Goal: Find contact information: Find contact information

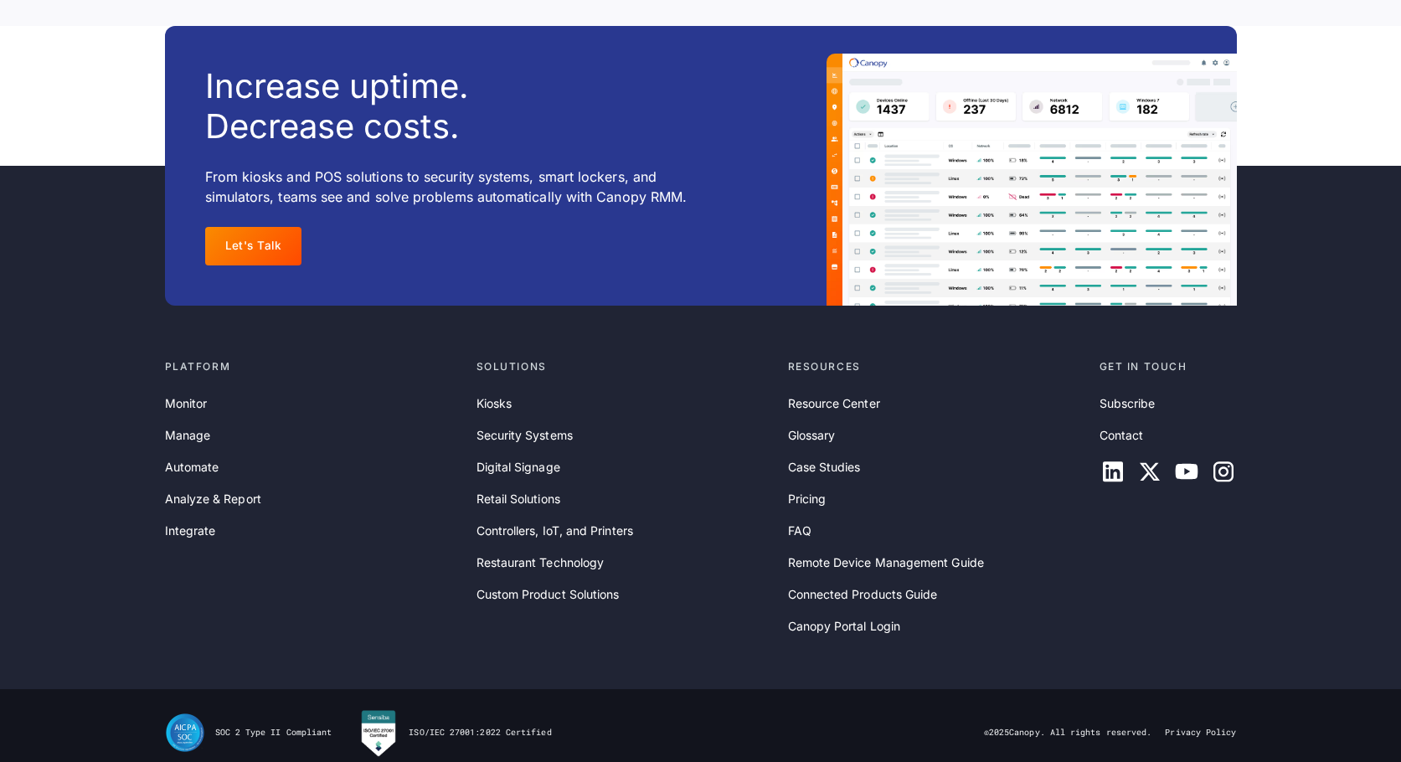
scroll to position [5425, 0]
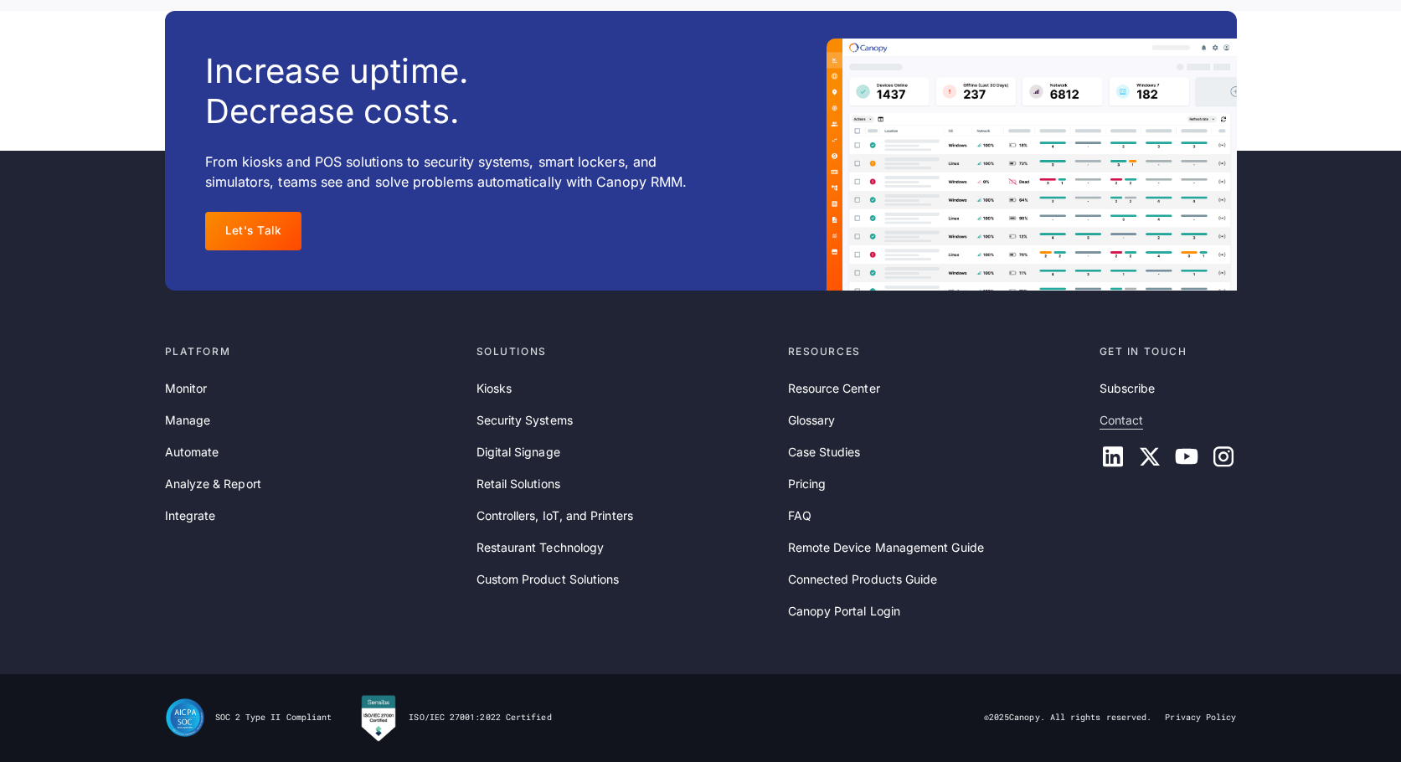
click at [1130, 424] on link "Contact" at bounding box center [1121, 420] width 44 height 18
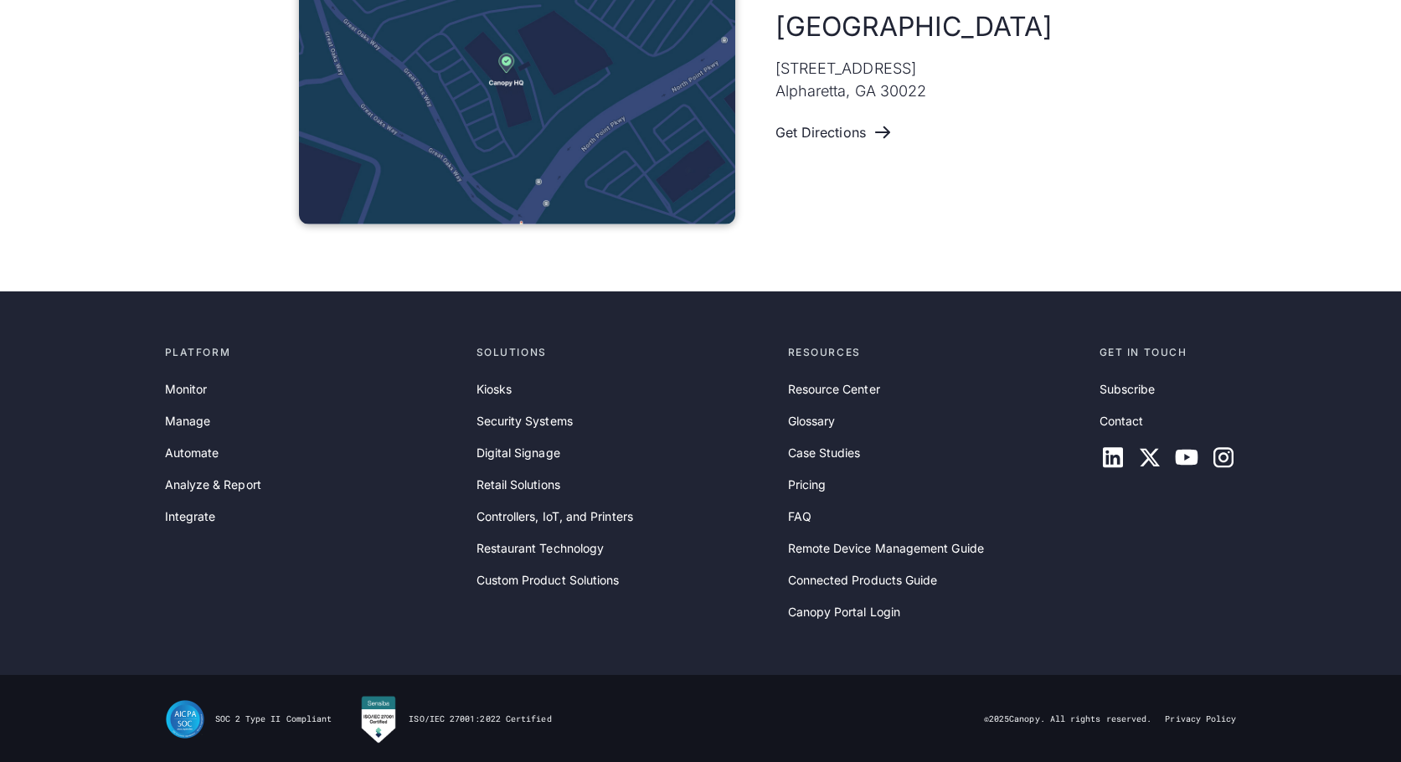
scroll to position [1151, 0]
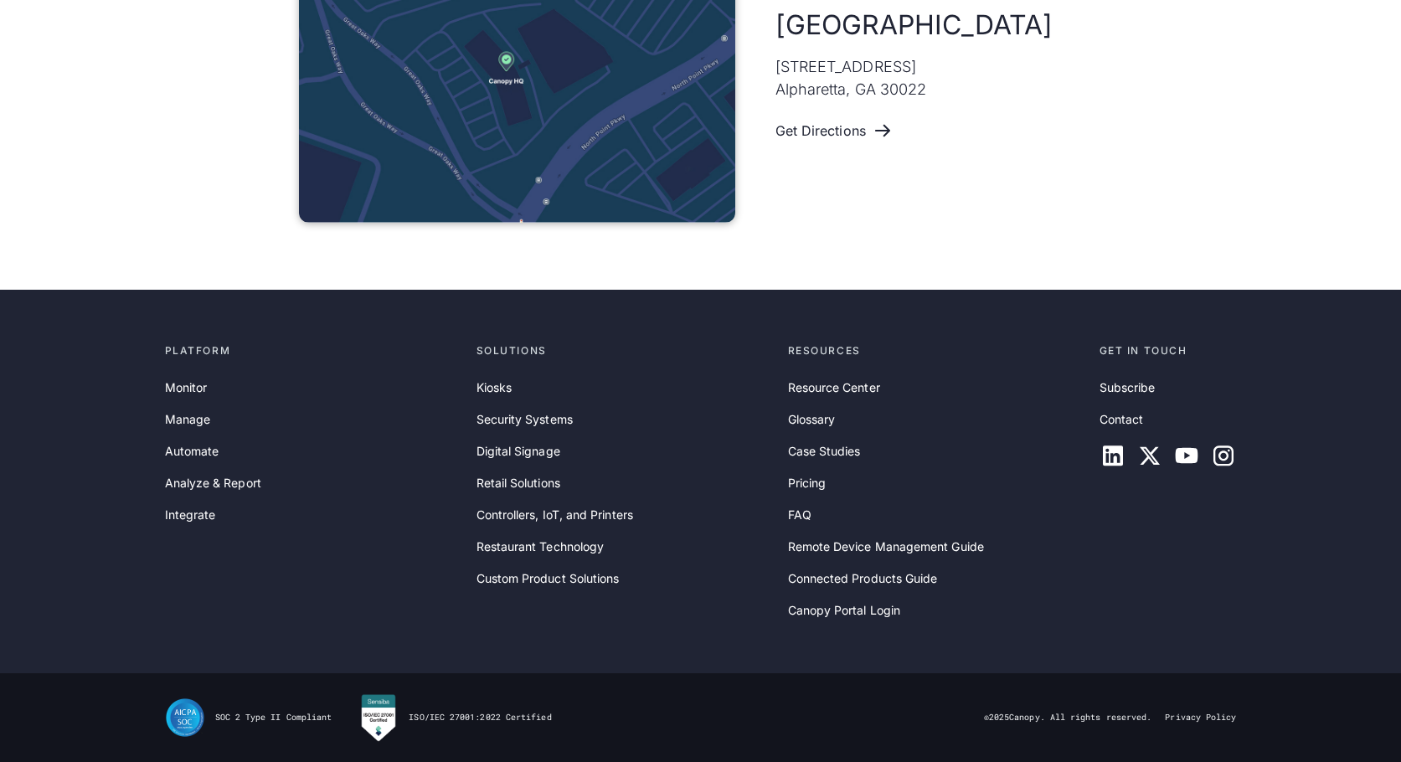
click at [1299, 481] on div "Platform Monitor Manage Automate Analyze & Report Integrate Solutions Kiosks Se…" at bounding box center [700, 481] width 1401 height 383
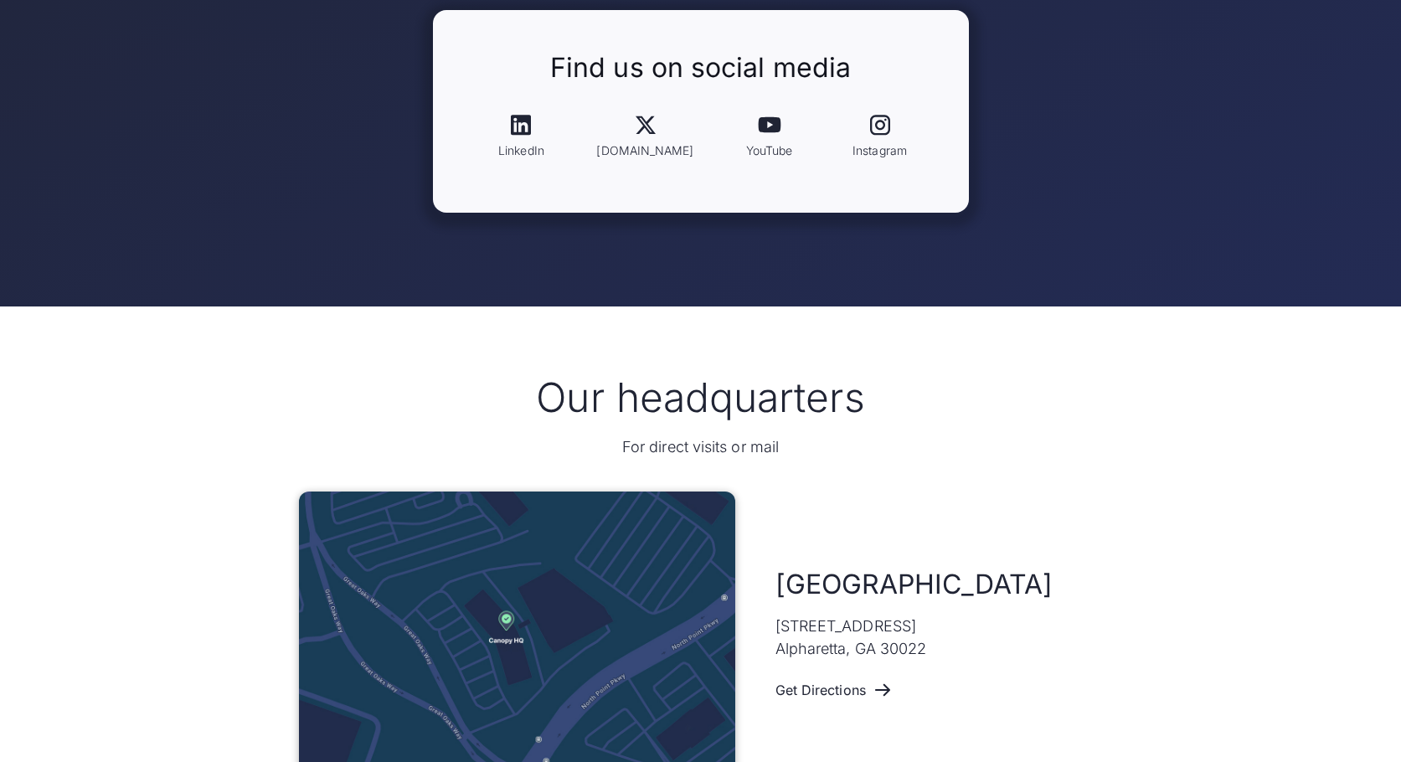
scroll to position [947, 0]
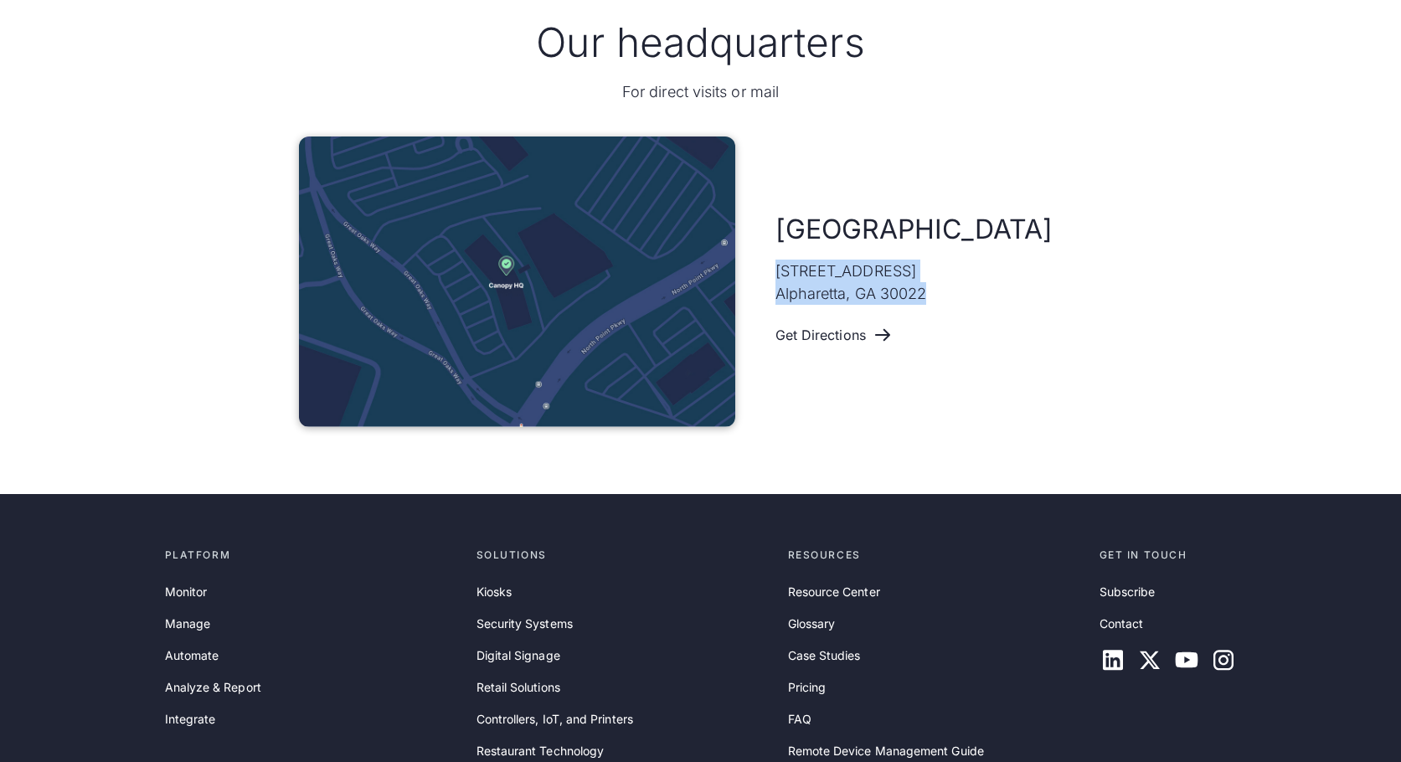
drag, startPoint x: 775, startPoint y: 268, endPoint x: 926, endPoint y: 288, distance: 152.0
click at [926, 288] on p "11475 Great Oaks Way #325 Alpharetta, GA 30022" at bounding box center [851, 282] width 152 height 45
copy p "11475 Great Oaks Way #325 Alpharetta, GA 30022"
click at [1034, 370] on div "Atlanta 11475 Great Oaks Way #325 Alpharetta, GA 30022 Get Directions" at bounding box center [701, 281] width 804 height 290
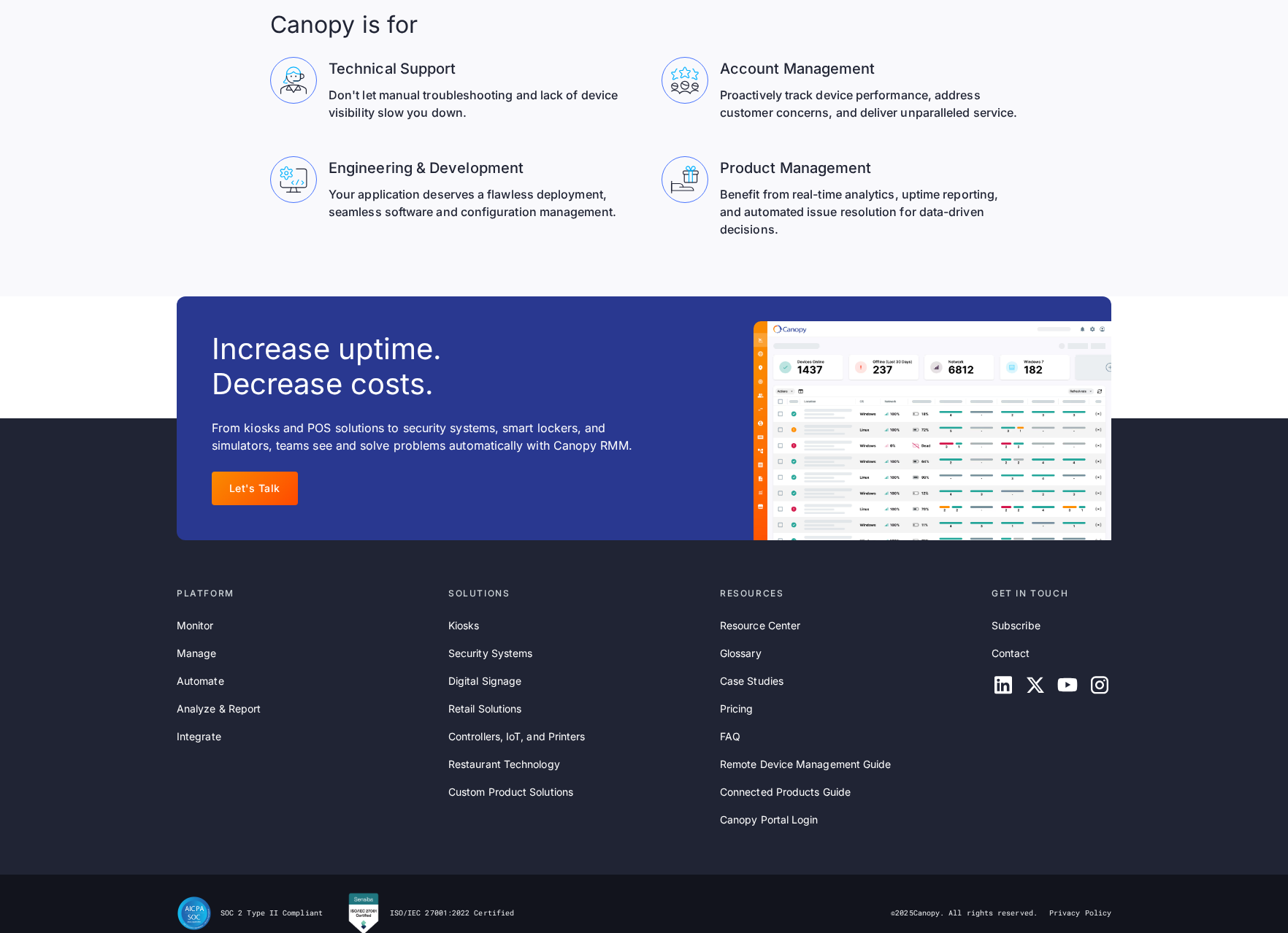
scroll to position [4685, 0]
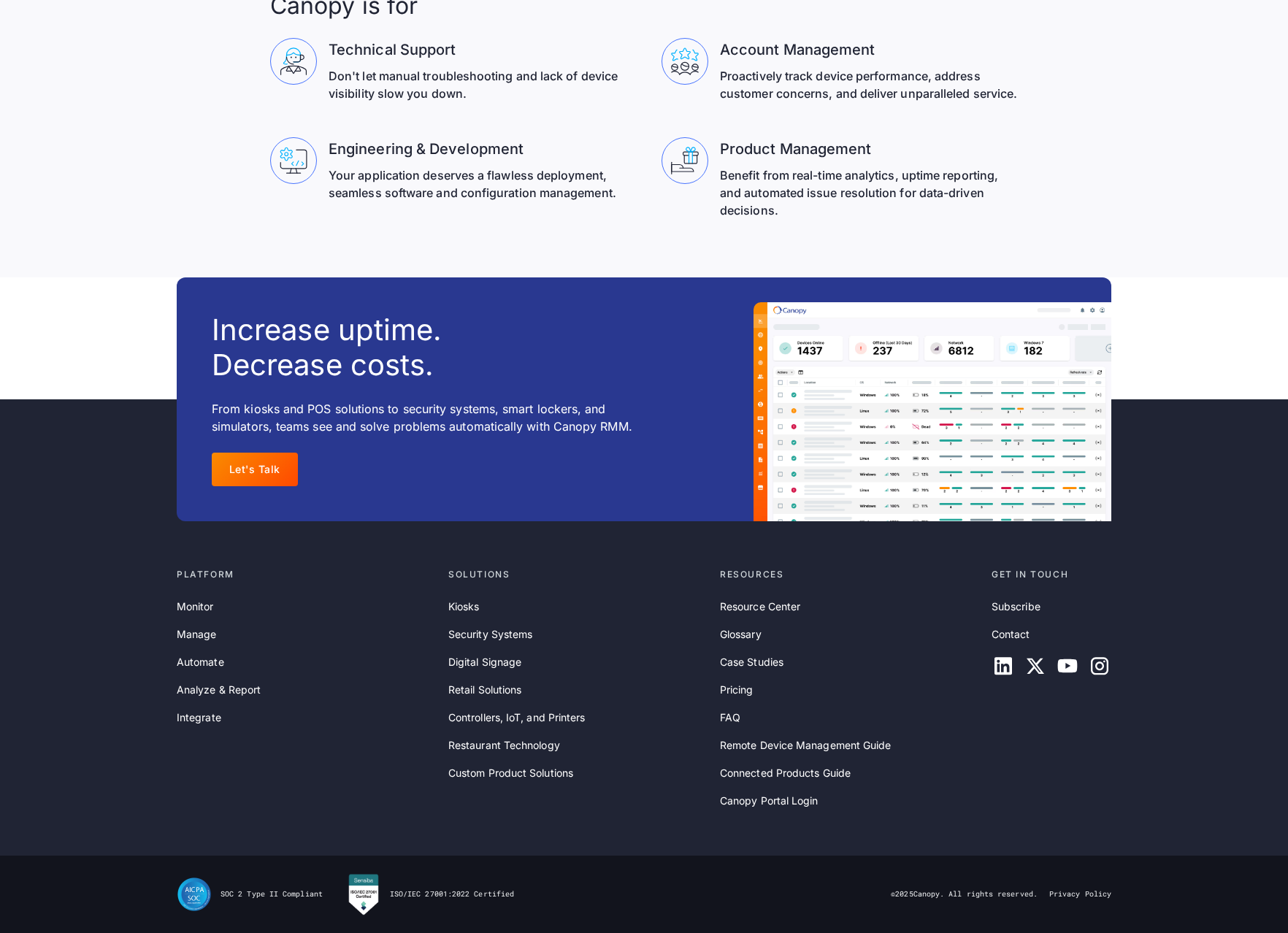
click at [855, 664] on div "FAQ" at bounding box center [849, 718] width 260 height 16
click at [773, 608] on link "Resource Center" at bounding box center [760, 606] width 80 height 16
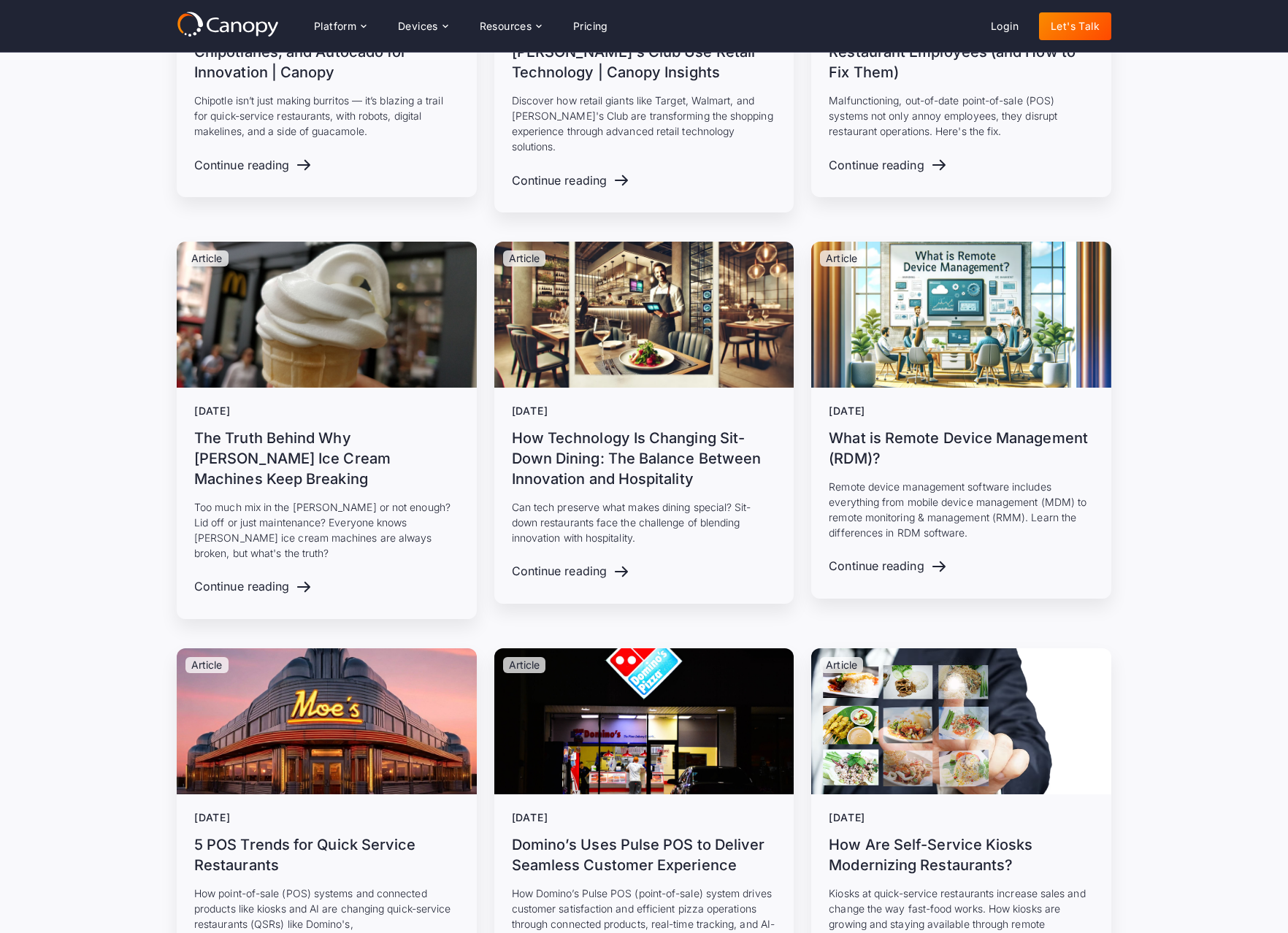
scroll to position [3464, 0]
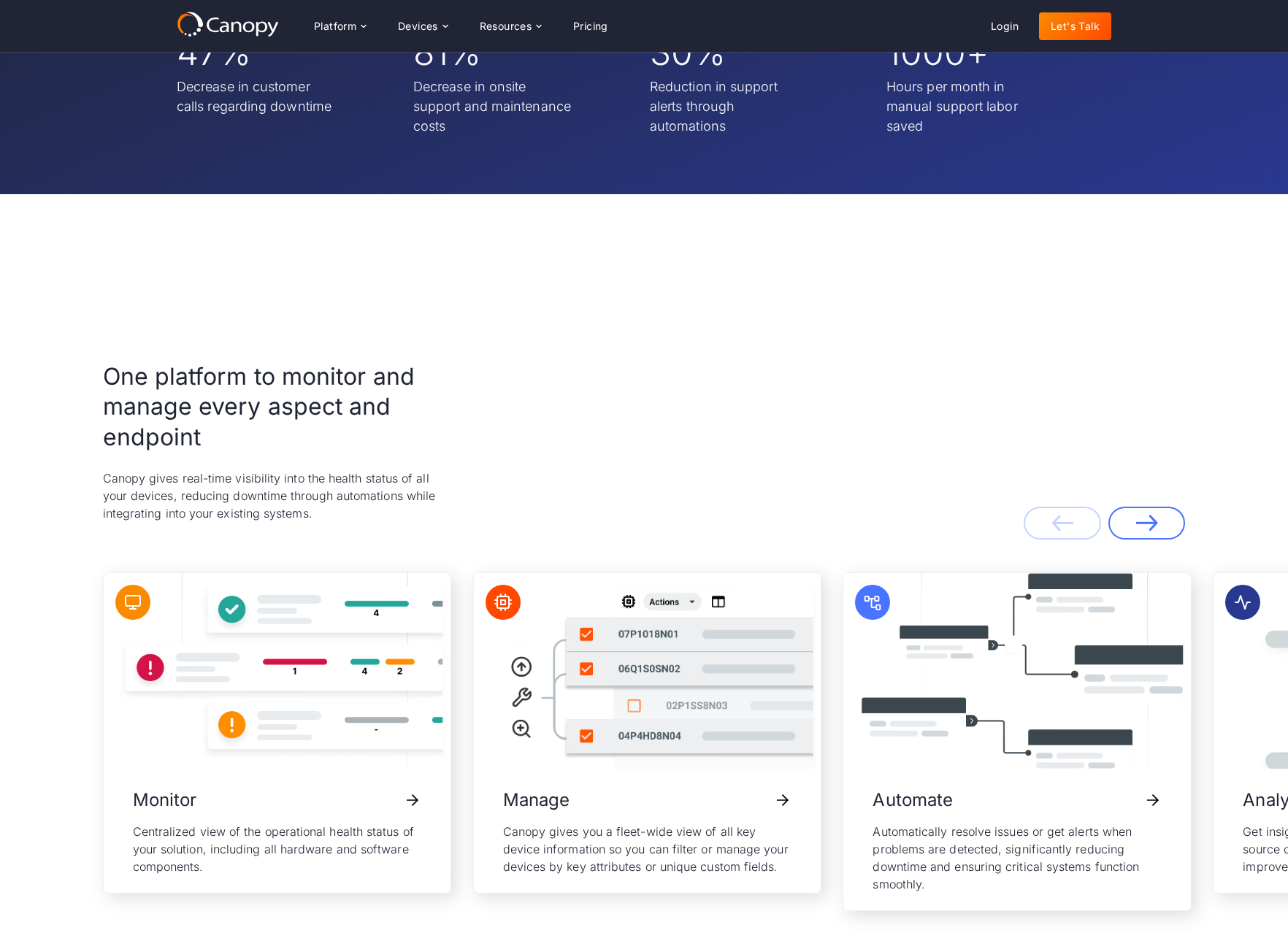
scroll to position [2737, 0]
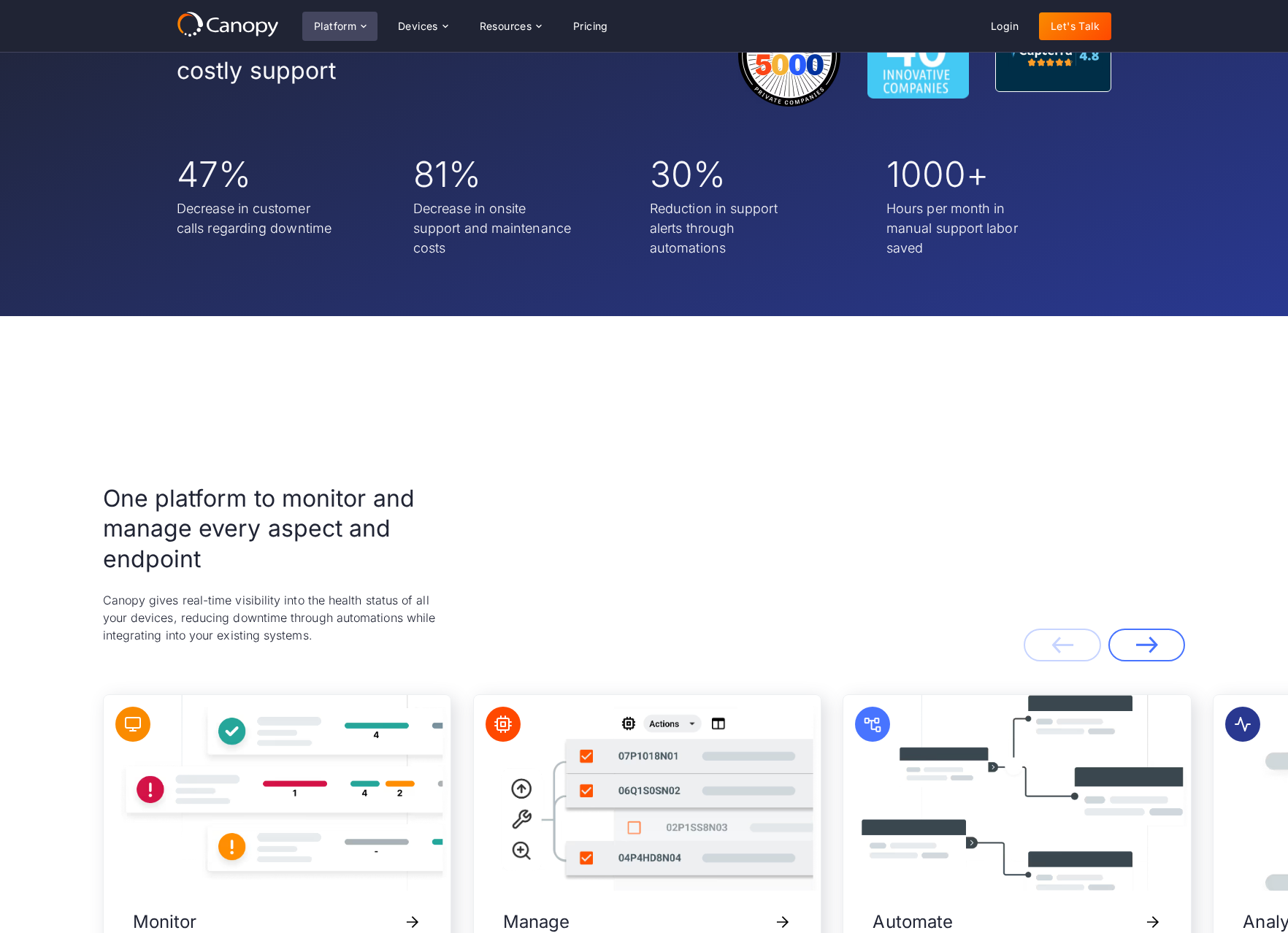
click at [364, 27] on icon at bounding box center [363, 25] width 11 height 11
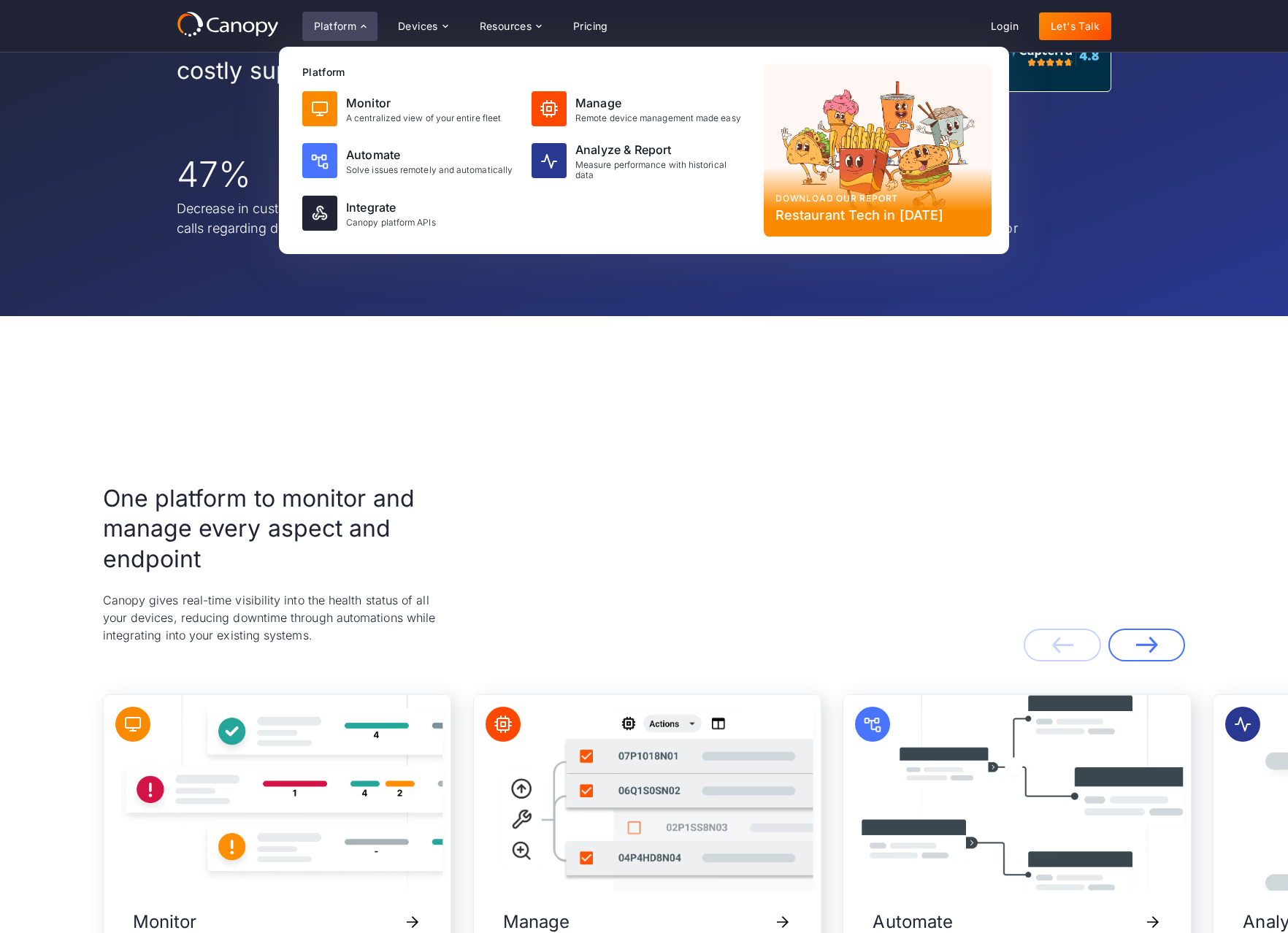
click at [367, 25] on icon at bounding box center [363, 25] width 11 height 11
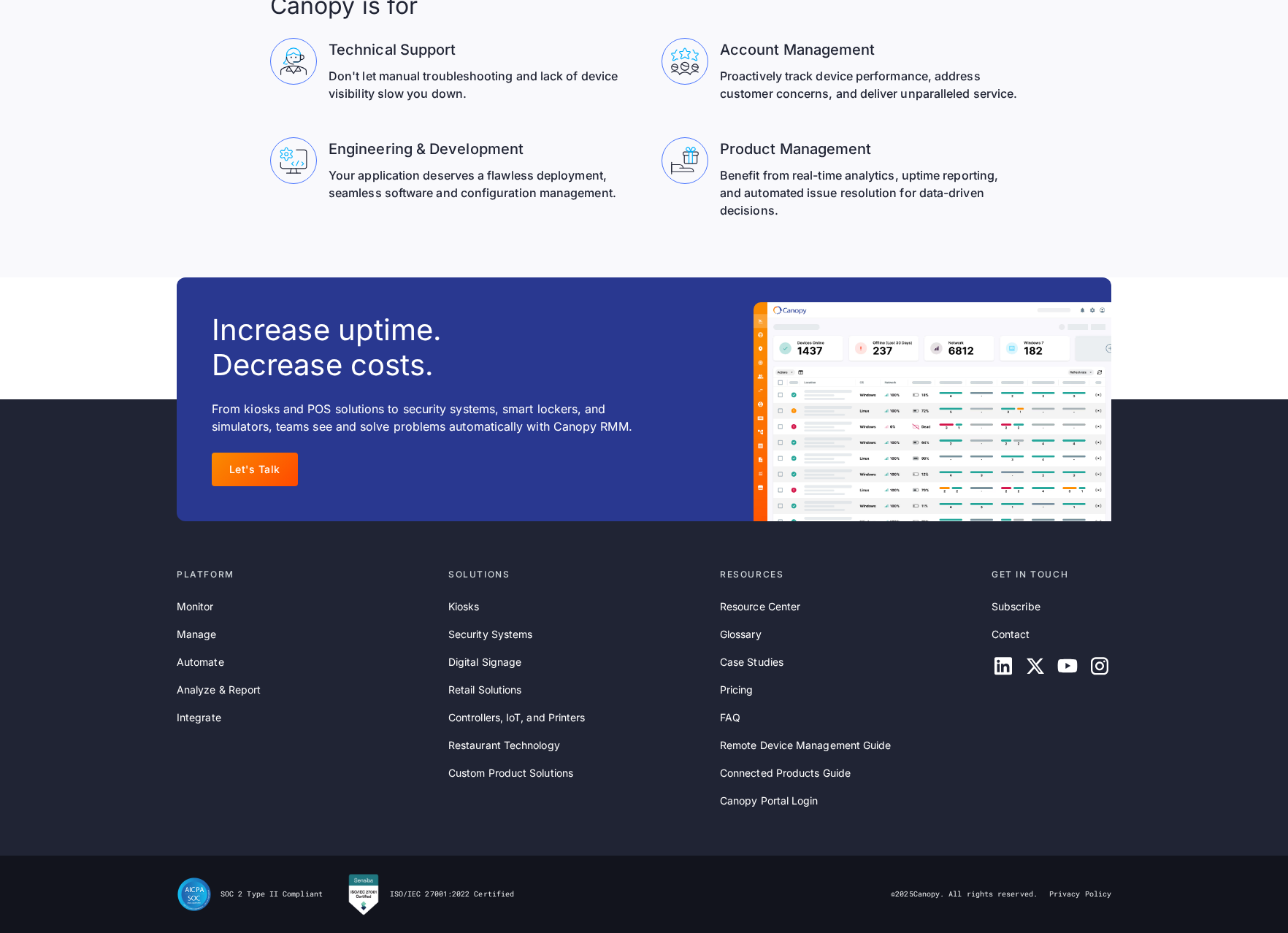
scroll to position [4685, 0]
drag, startPoint x: 917, startPoint y: 895, endPoint x: 945, endPoint y: 895, distance: 28.0
click at [944, 895] on div "© 2025 Canopy. All rights reserved." at bounding box center [964, 895] width 147 height 10
click at [762, 852] on div "Platform Monitor Manage Automate Analyze & Report Integrate Solutions Kiosks Se…" at bounding box center [644, 688] width 1288 height 334
